Goal: Information Seeking & Learning: Learn about a topic

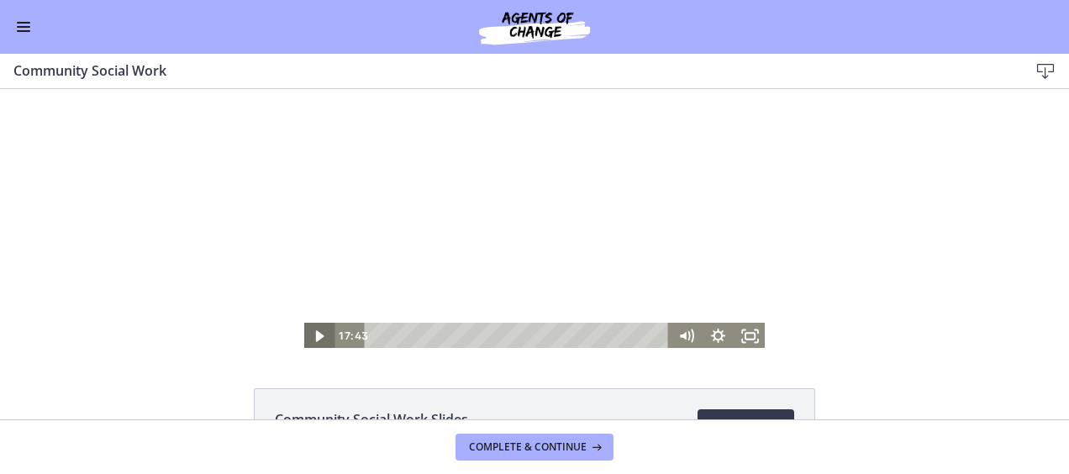
scroll to position [586, 0]
click at [309, 341] on icon "Play Video" at bounding box center [320, 336] width 39 height 32
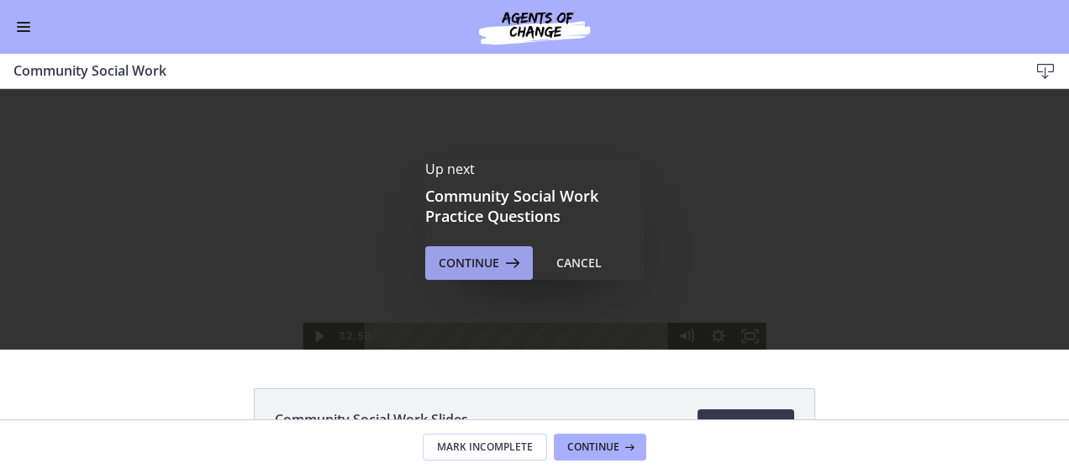
click at [481, 263] on span "Continue" at bounding box center [469, 263] width 60 height 20
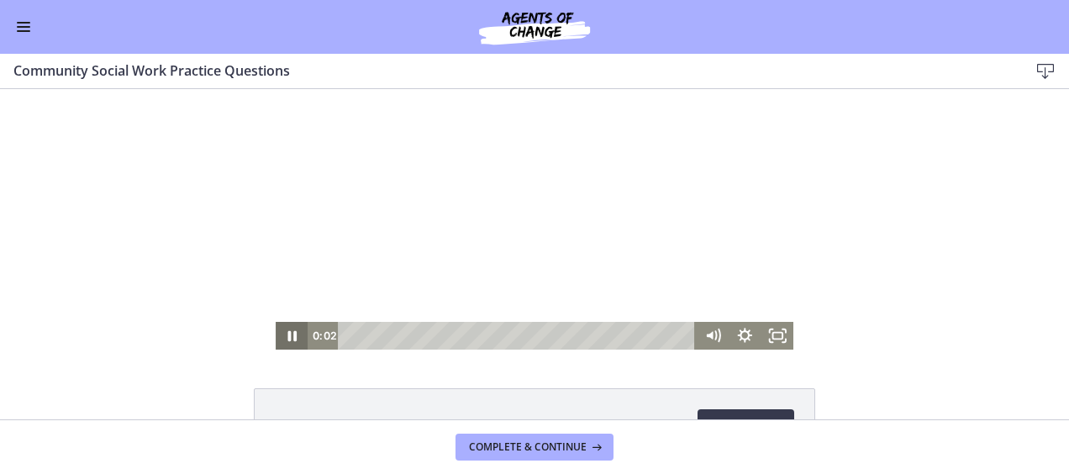
click at [287, 334] on icon "Pause" at bounding box center [291, 336] width 9 height 11
click at [276, 342] on div "Play Video" at bounding box center [292, 336] width 33 height 28
click at [294, 336] on icon "Pause" at bounding box center [292, 336] width 33 height 28
click at [286, 341] on icon "Play Video" at bounding box center [292, 336] width 33 height 28
click at [315, 214] on div at bounding box center [535, 219] width 518 height 260
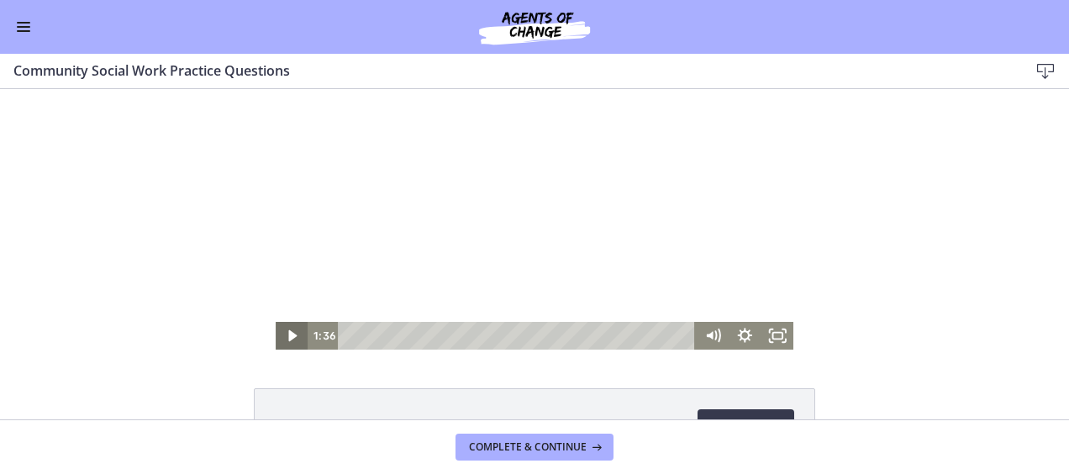
click at [289, 336] on icon "Play Video" at bounding box center [293, 336] width 8 height 12
click at [348, 253] on div at bounding box center [535, 219] width 518 height 260
click at [434, 182] on div at bounding box center [535, 219] width 518 height 260
click at [319, 255] on div at bounding box center [535, 219] width 518 height 260
click at [287, 244] on div at bounding box center [535, 219] width 518 height 260
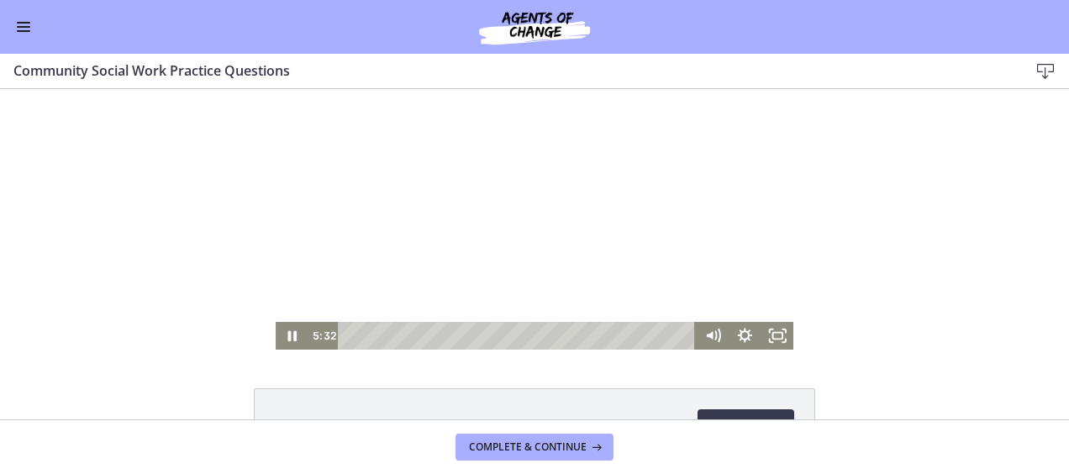
click at [318, 208] on div at bounding box center [535, 219] width 518 height 260
click at [319, 209] on div at bounding box center [535, 219] width 518 height 260
click at [309, 193] on div at bounding box center [535, 219] width 518 height 260
click at [337, 213] on div at bounding box center [535, 219] width 518 height 260
click at [378, 193] on div at bounding box center [535, 219] width 518 height 260
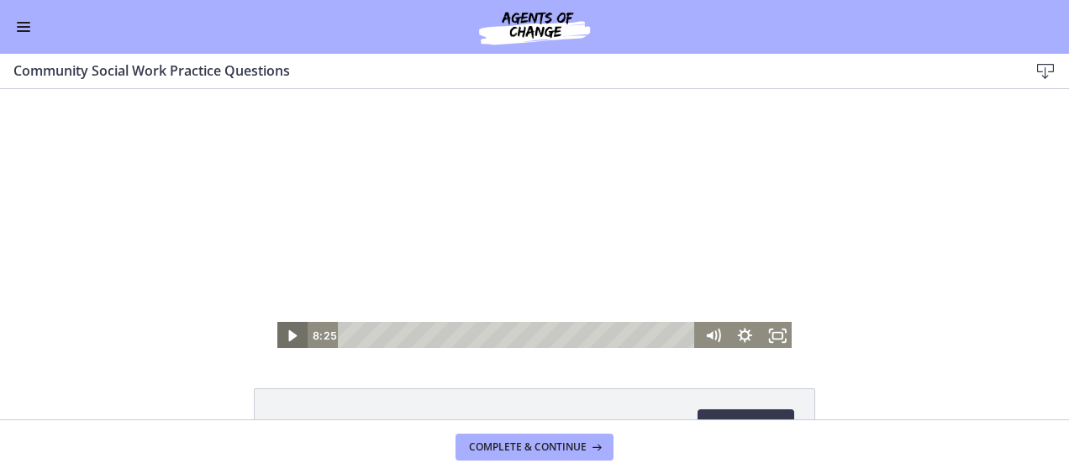
click at [281, 332] on icon "Play Video" at bounding box center [292, 336] width 33 height 28
click at [334, 197] on div at bounding box center [535, 219] width 518 height 260
click at [288, 220] on div at bounding box center [535, 219] width 518 height 260
click at [329, 192] on div at bounding box center [535, 219] width 518 height 260
click at [308, 207] on div at bounding box center [535, 219] width 518 height 260
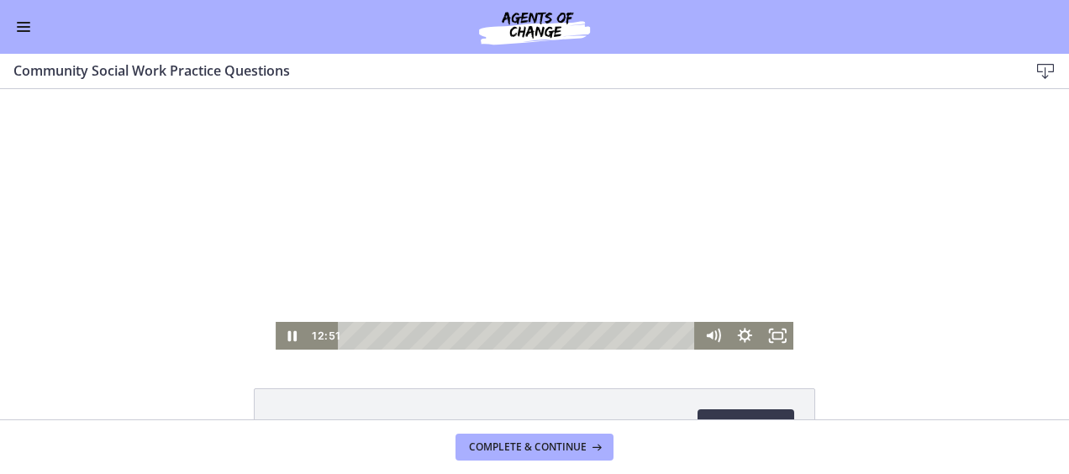
click at [290, 187] on div at bounding box center [535, 219] width 518 height 260
click at [277, 337] on icon "Play Video" at bounding box center [292, 336] width 33 height 28
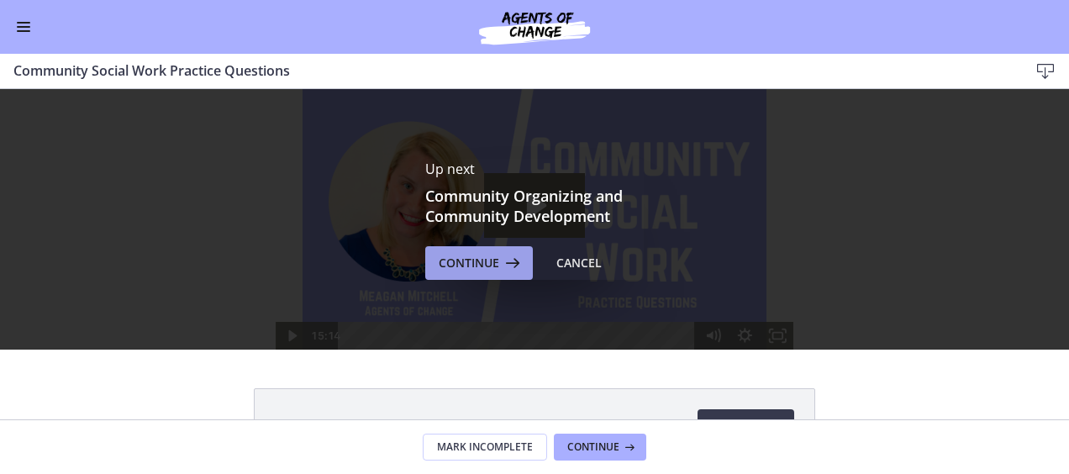
click at [466, 260] on span "Continue" at bounding box center [469, 263] width 60 height 20
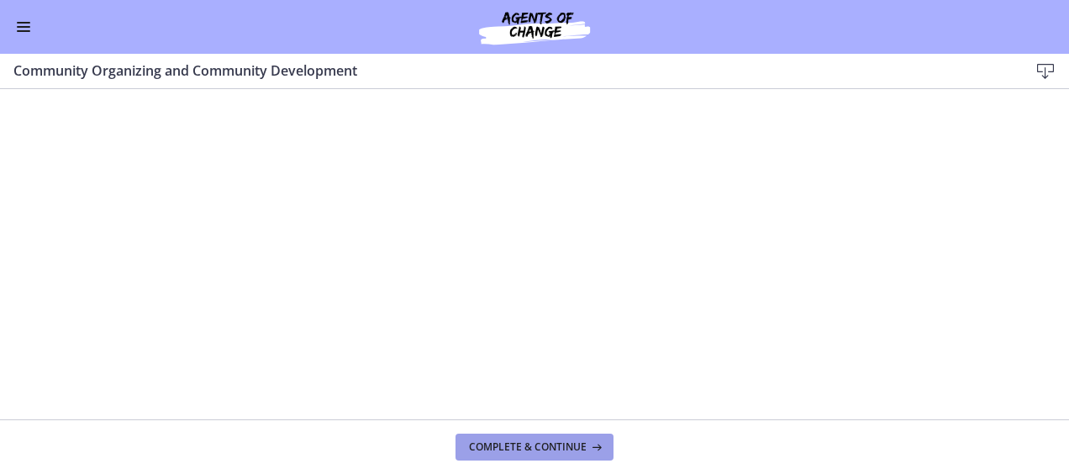
click at [531, 439] on button "Complete & continue" at bounding box center [534, 447] width 158 height 27
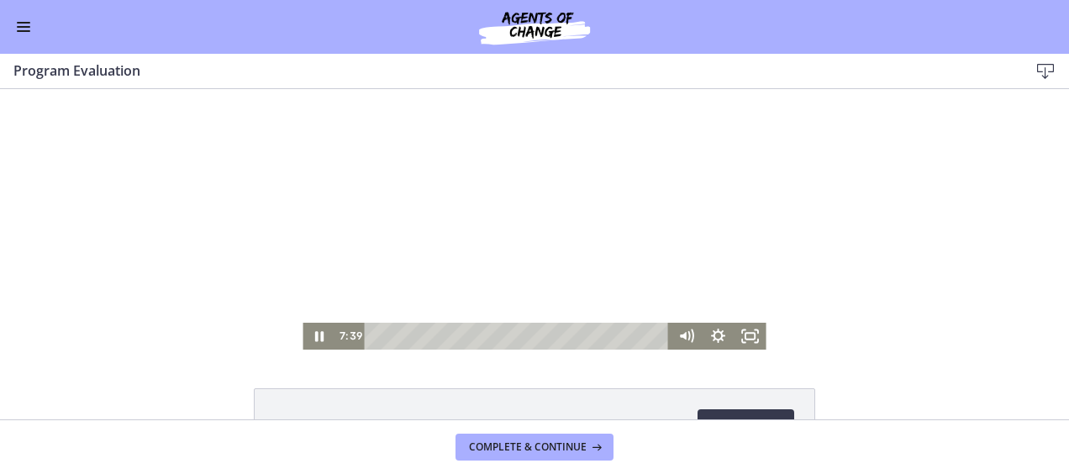
click at [490, 154] on div at bounding box center [533, 219] width 463 height 260
click at [429, 206] on div at bounding box center [533, 219] width 463 height 260
click at [624, 114] on div at bounding box center [533, 219] width 463 height 260
